Goal: Find specific page/section: Find specific page/section

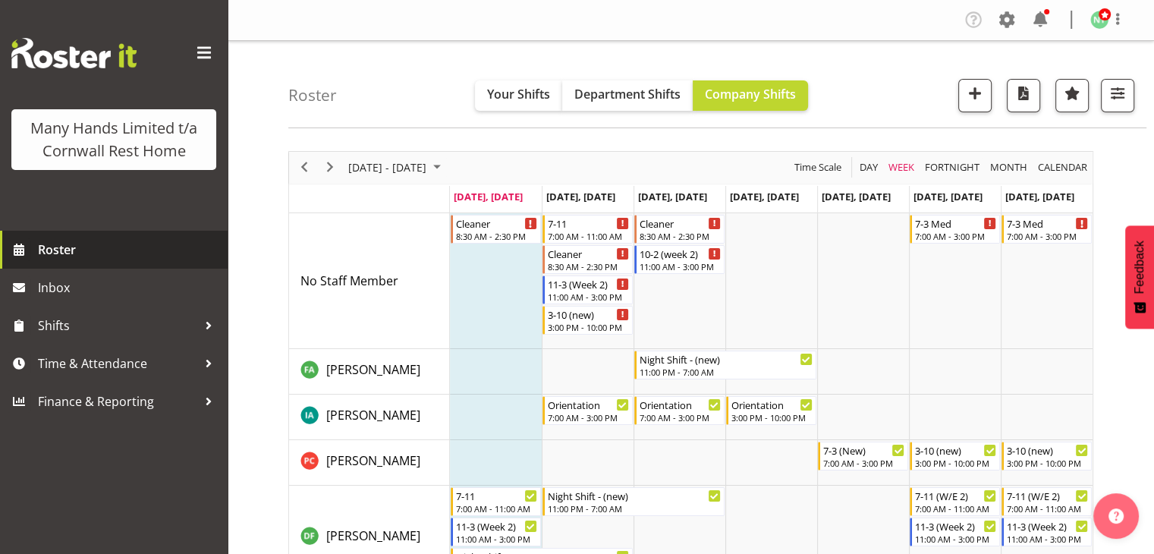
click at [71, 255] on span "Roster" at bounding box center [129, 249] width 182 height 23
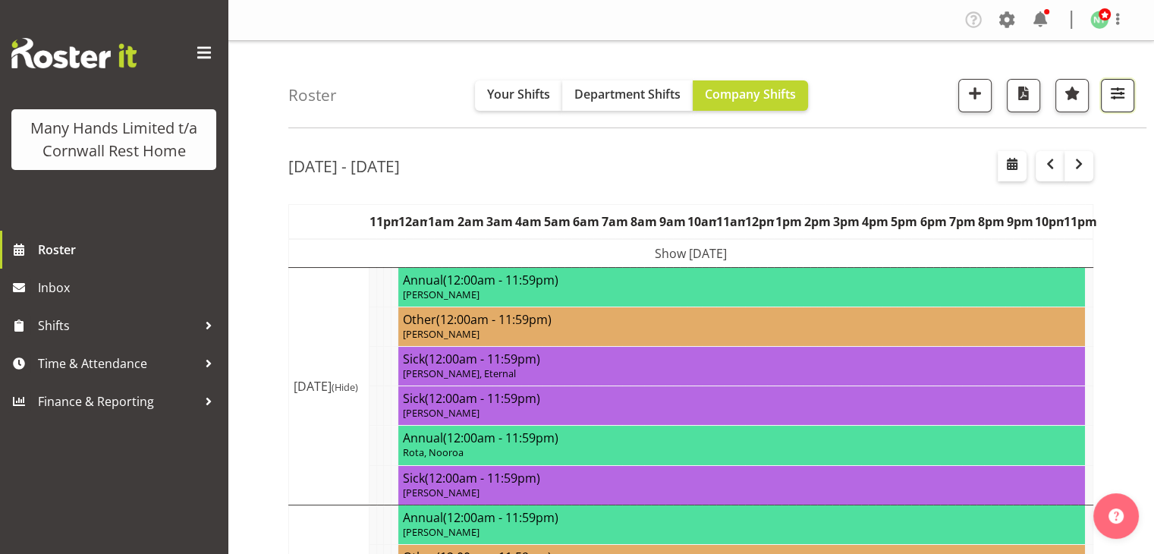
click at [1119, 90] on span "button" at bounding box center [1118, 93] width 20 height 20
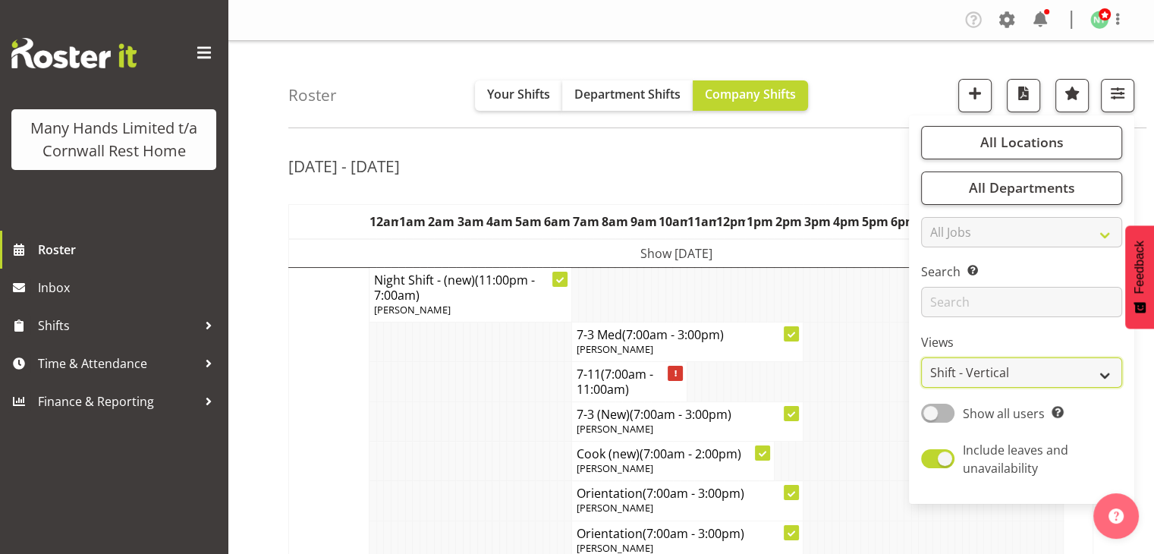
click at [1103, 368] on select "Staff Role Shift - Horizontal Shift - Vertical Staff - Location" at bounding box center [1021, 372] width 201 height 30
select select "staff"
click at [922, 357] on select "Staff Role Shift - Horizontal Shift - Vertical Staff - Location" at bounding box center [1021, 372] width 201 height 30
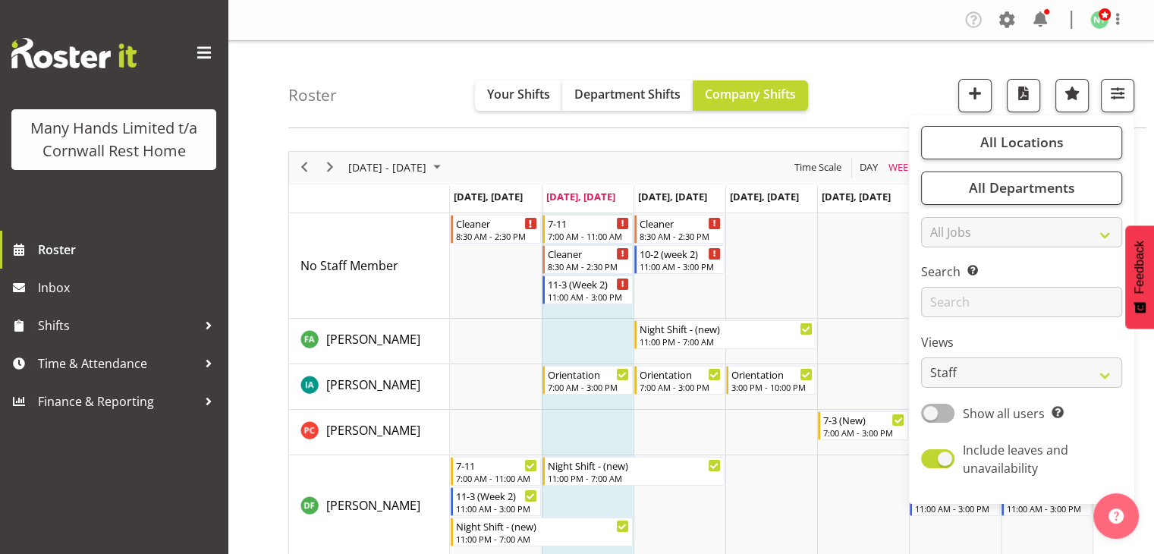
click at [880, 62] on div "Roster Your Shifts Department Shifts Company Shifts All Locations Clear [GEOGRA…" at bounding box center [717, 84] width 858 height 87
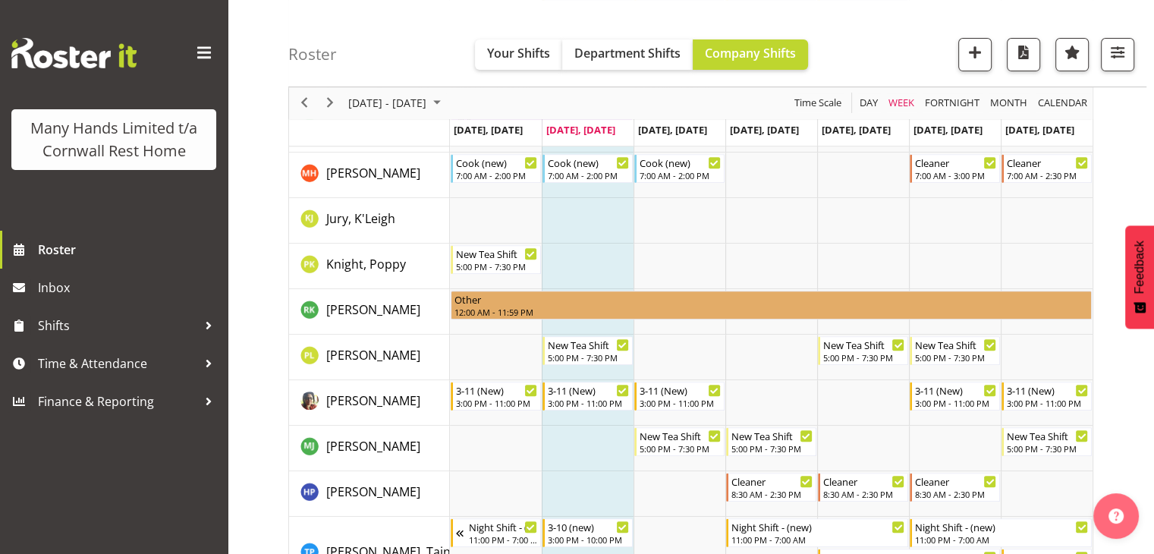
scroll to position [597, 0]
